Goal: Find specific fact: Locate a discrete piece of known information

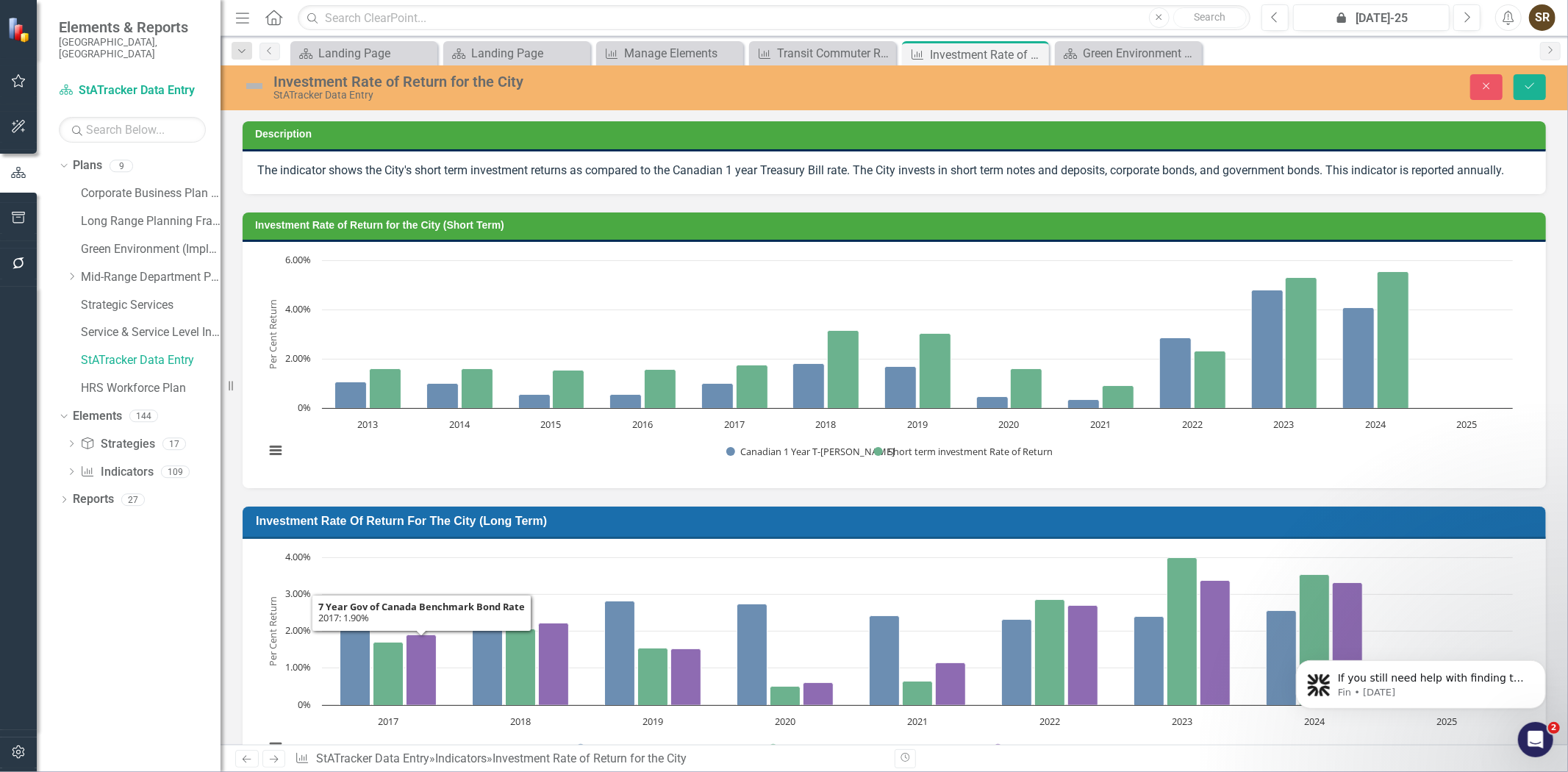
scroll to position [409, 0]
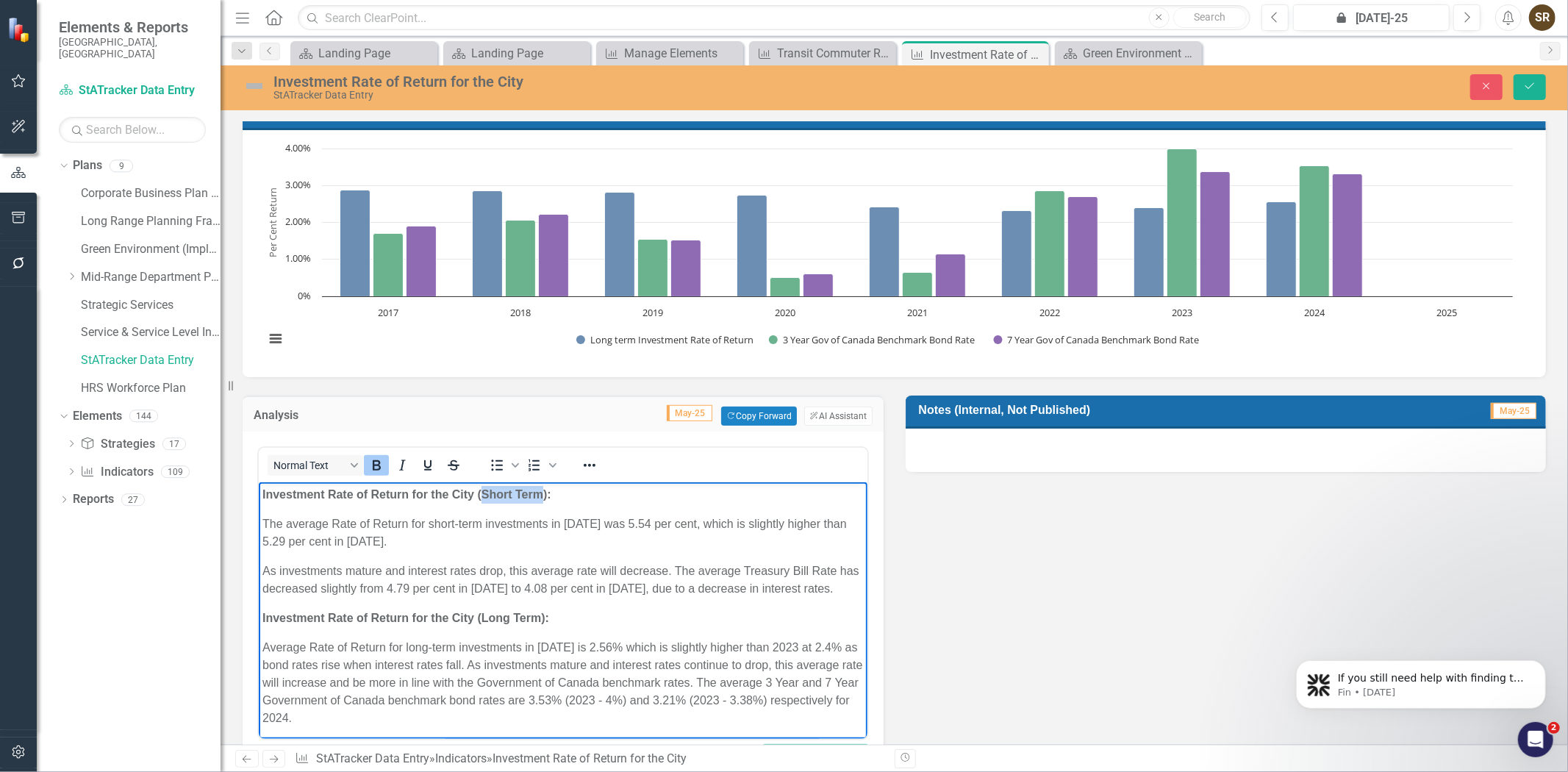
drag, startPoint x: 482, startPoint y: 500, endPoint x: 538, endPoint y: 500, distance: 56.0
click at [538, 500] on strong "Investment Rate of Return for the City (Short Term):" at bounding box center [406, 495] width 289 height 12
copy strong "Short Term"
drag, startPoint x: 346, startPoint y: 485, endPoint x: 303, endPoint y: 491, distance: 43.4
click at [346, 485] on body "Investment Rate of Return for the City (Short Term): The average Rate of Return…" at bounding box center [562, 613] width 609 height 260
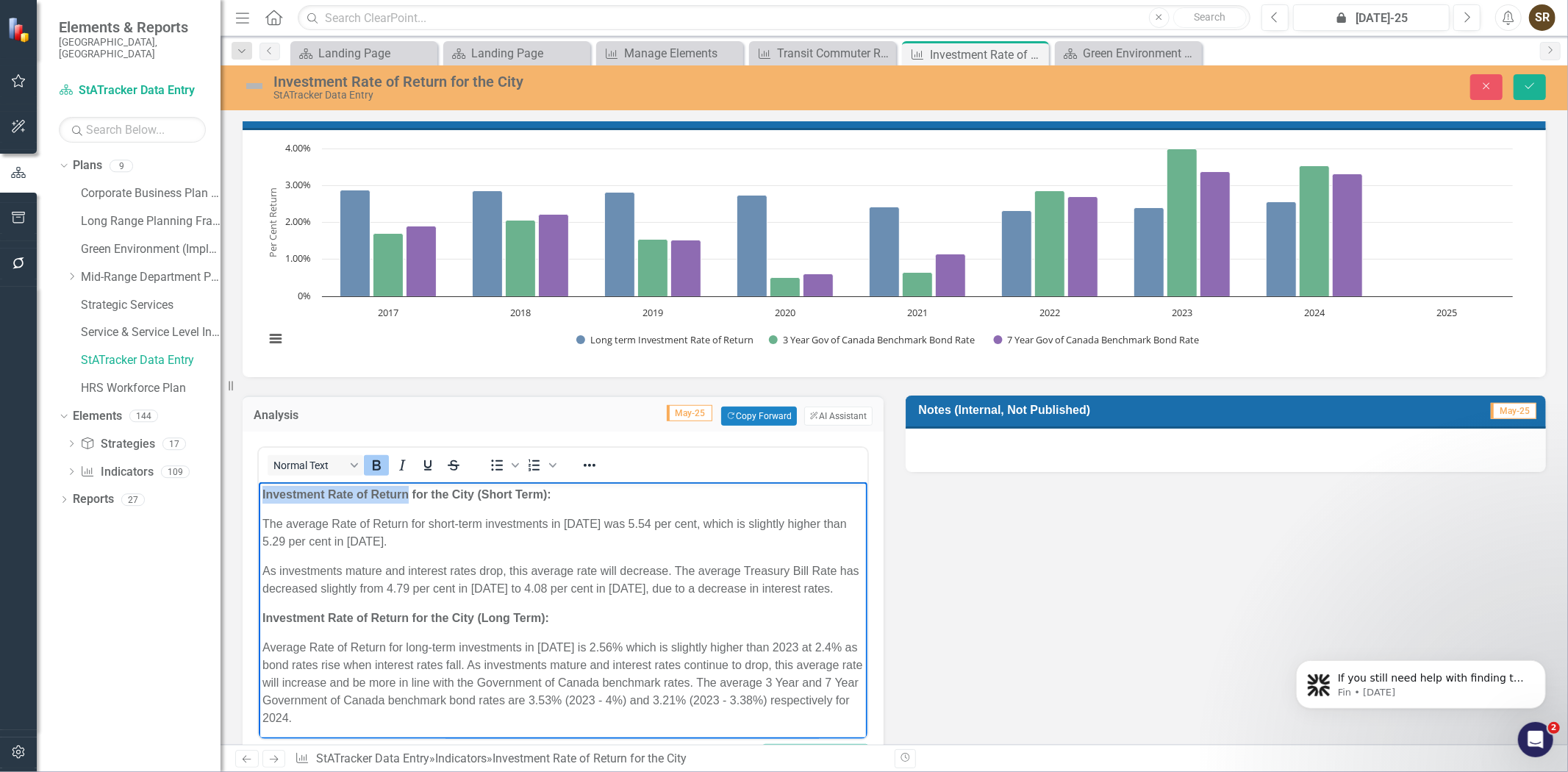
drag, startPoint x: 260, startPoint y: 497, endPoint x: 406, endPoint y: 499, distance: 146.0
click at [406, 499] on body "Investment Rate of Return for the City (Short Term): The average Rate of Return…" at bounding box center [562, 613] width 609 height 260
copy strong "Investment Rate of Return"
click at [400, 522] on p "The average Rate of Return for short-term investments in [DATE] was 5.54 per ce…" at bounding box center [562, 533] width 601 height 35
drag, startPoint x: 260, startPoint y: 493, endPoint x: 473, endPoint y: 496, distance: 213.0
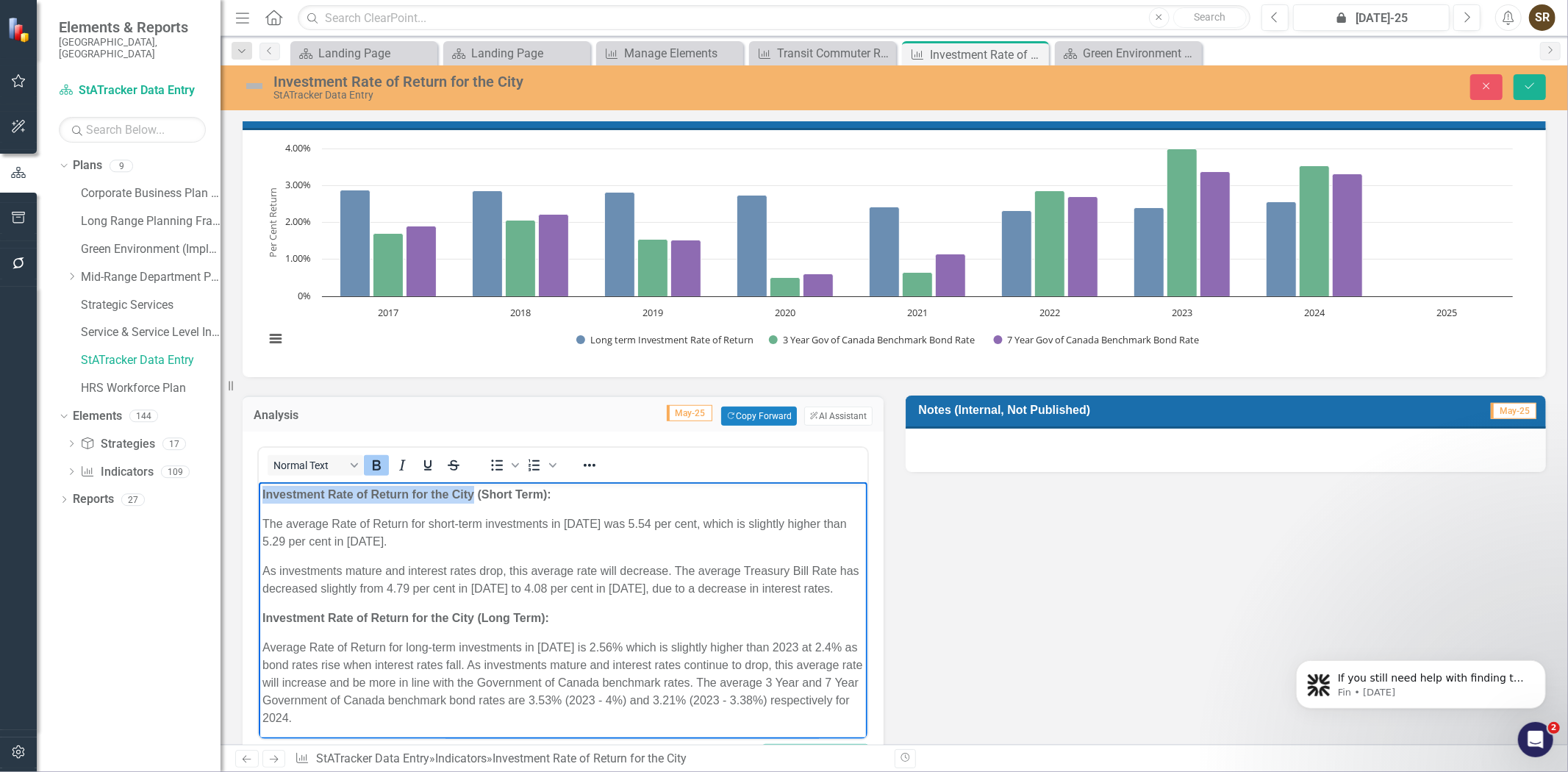
click at [473, 496] on body "Investment Rate of Return for the City (Short Term): The average Rate of Return…" at bounding box center [562, 613] width 609 height 260
copy strong "Investment Rate of Return for the City"
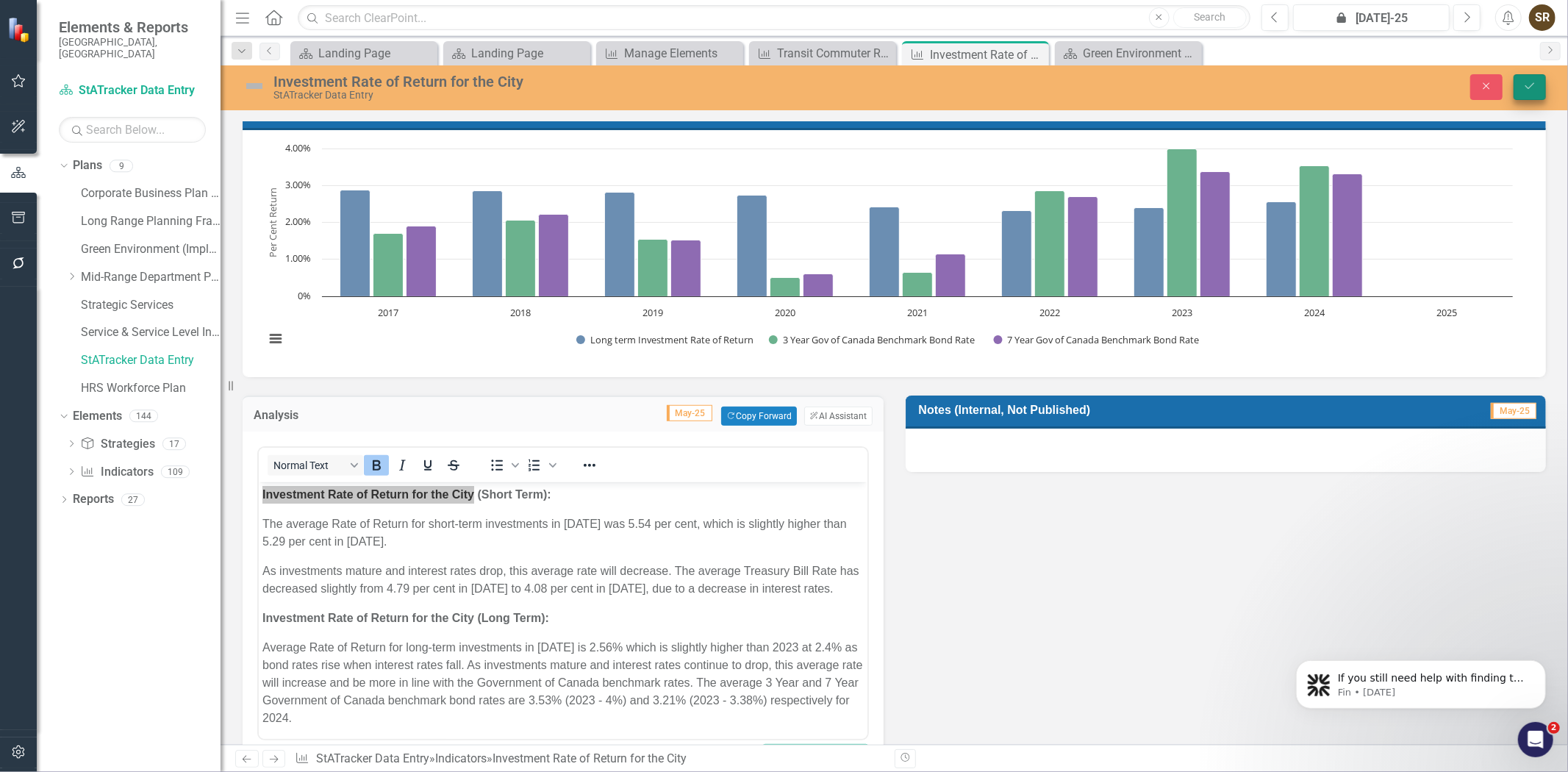
click at [1524, 89] on icon "Save" at bounding box center [1529, 86] width 13 height 10
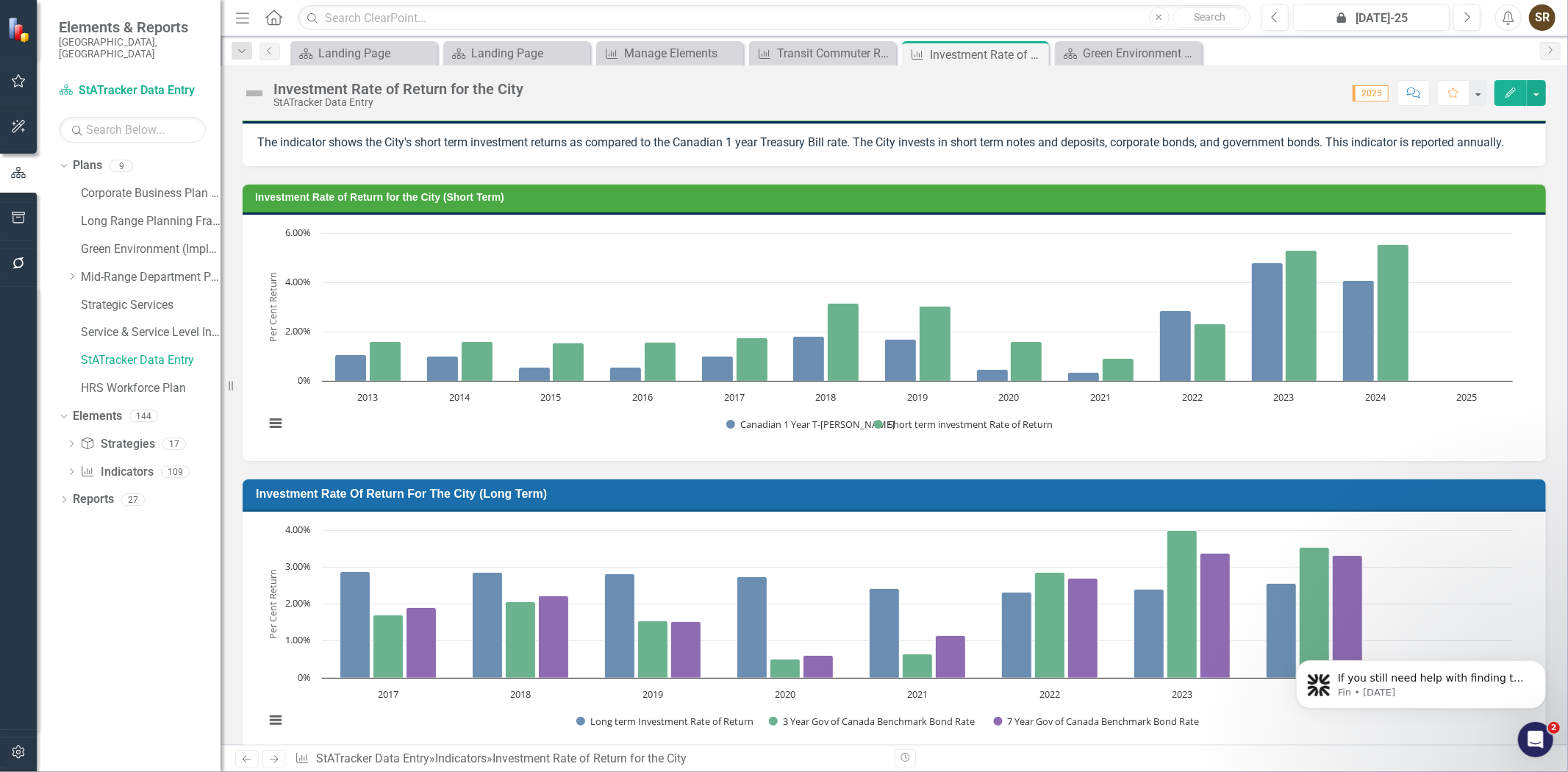
scroll to position [0, 0]
